Goal: Information Seeking & Learning: Learn about a topic

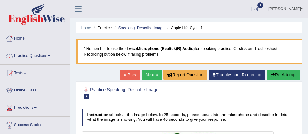
drag, startPoint x: 0, startPoint y: 0, endPoint x: 38, endPoint y: 58, distance: 69.2
click at [38, 58] on link "Practice Questions" at bounding box center [34, 54] width 69 height 15
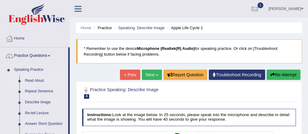
click at [41, 80] on link "Read Aloud" at bounding box center [45, 80] width 46 height 11
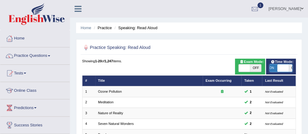
drag, startPoint x: 275, startPoint y: 71, endPoint x: 286, endPoint y: 70, distance: 11.0
click at [284, 70] on span at bounding box center [282, 67] width 11 height 7
checkbox input "true"
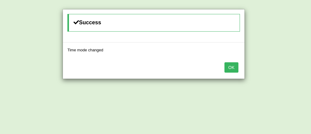
click at [230, 66] on button "OK" at bounding box center [232, 67] width 14 height 10
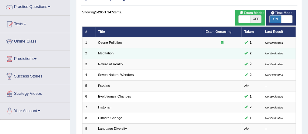
scroll to position [73, 0]
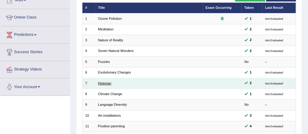
click at [109, 84] on link "Historian" at bounding box center [104, 83] width 13 height 4
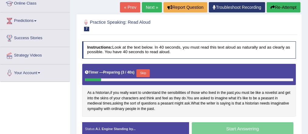
scroll to position [60, 0]
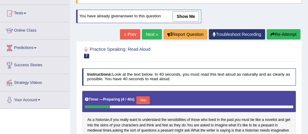
click at [277, 33] on button "Re-Attempt" at bounding box center [283, 34] width 34 height 10
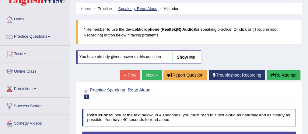
scroll to position [11, 0]
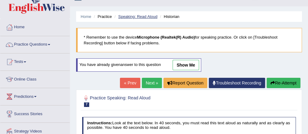
click at [133, 16] on link "Speaking: Read Aloud" at bounding box center [137, 16] width 39 height 5
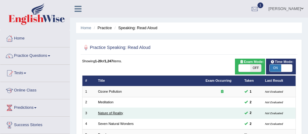
click at [115, 111] on link "Nature of Reality" at bounding box center [110, 113] width 25 height 4
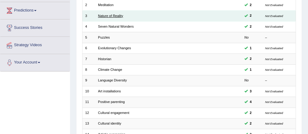
scroll to position [97, 0]
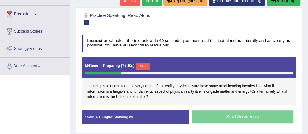
scroll to position [49, 0]
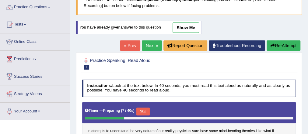
click at [278, 43] on button "Re-Attempt" at bounding box center [283, 45] width 34 height 10
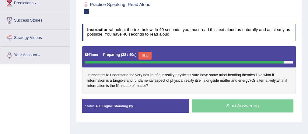
scroll to position [104, 0]
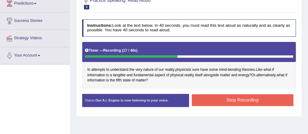
click at [245, 95] on button "Stop Recording" at bounding box center [243, 100] width 102 height 12
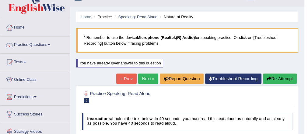
scroll to position [7, 0]
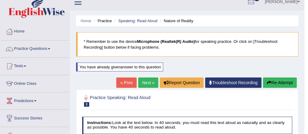
click at [150, 80] on link "Next »" at bounding box center [148, 83] width 20 height 10
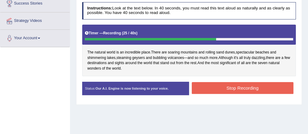
click at [228, 88] on button "Stop Recording" at bounding box center [243, 88] width 102 height 12
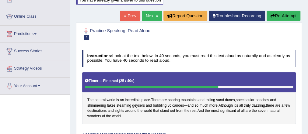
scroll to position [53, 0]
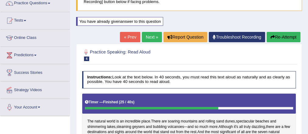
click at [152, 38] on link "Next »" at bounding box center [152, 37] width 20 height 10
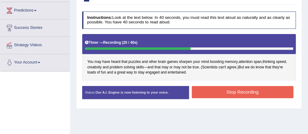
click at [212, 92] on button "Stop Recording" at bounding box center [243, 92] width 102 height 12
